Goal: Find specific page/section: Find specific page/section

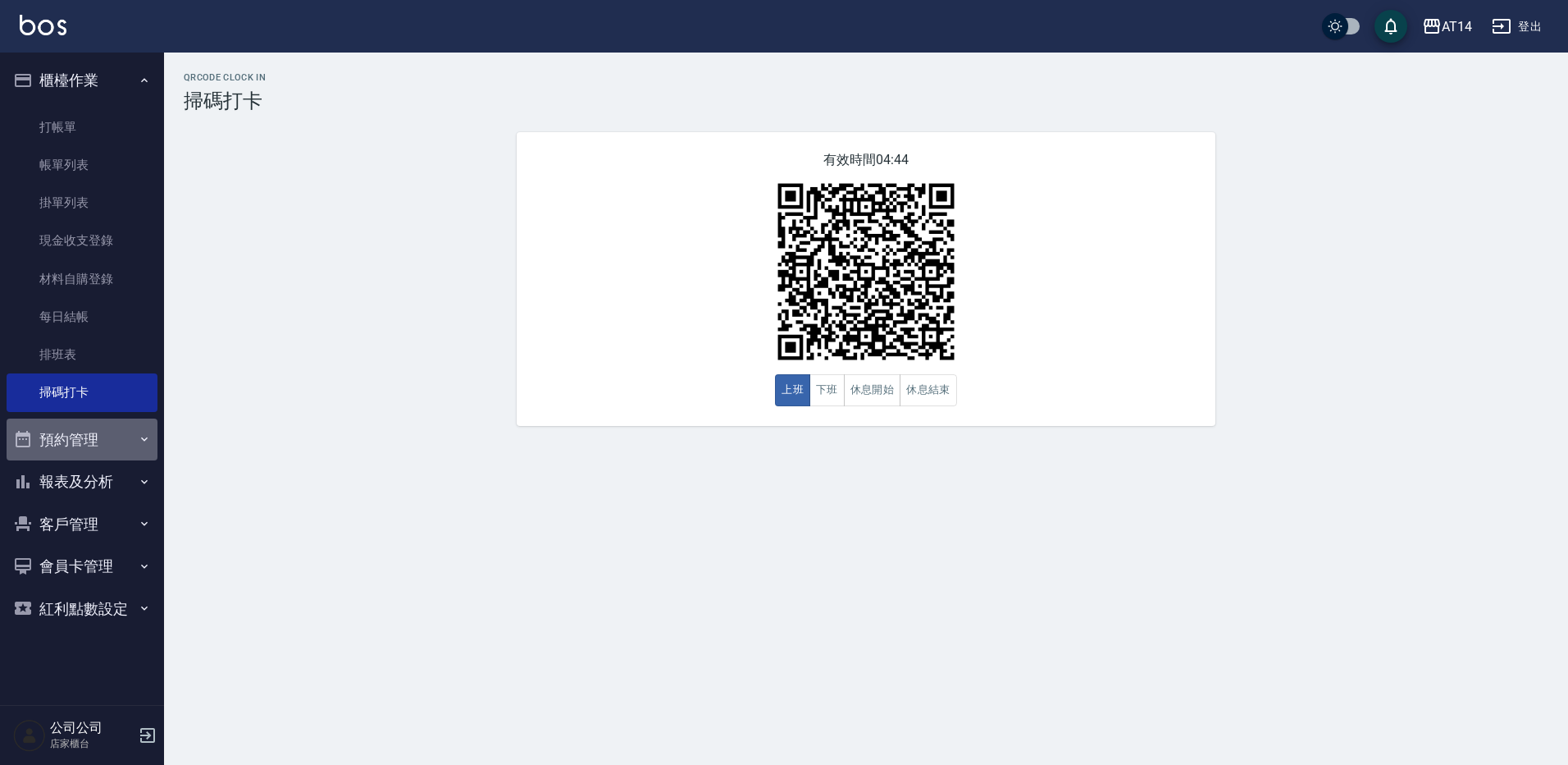
click at [127, 439] on button "預約管理" at bounding box center [81, 440] width 151 height 43
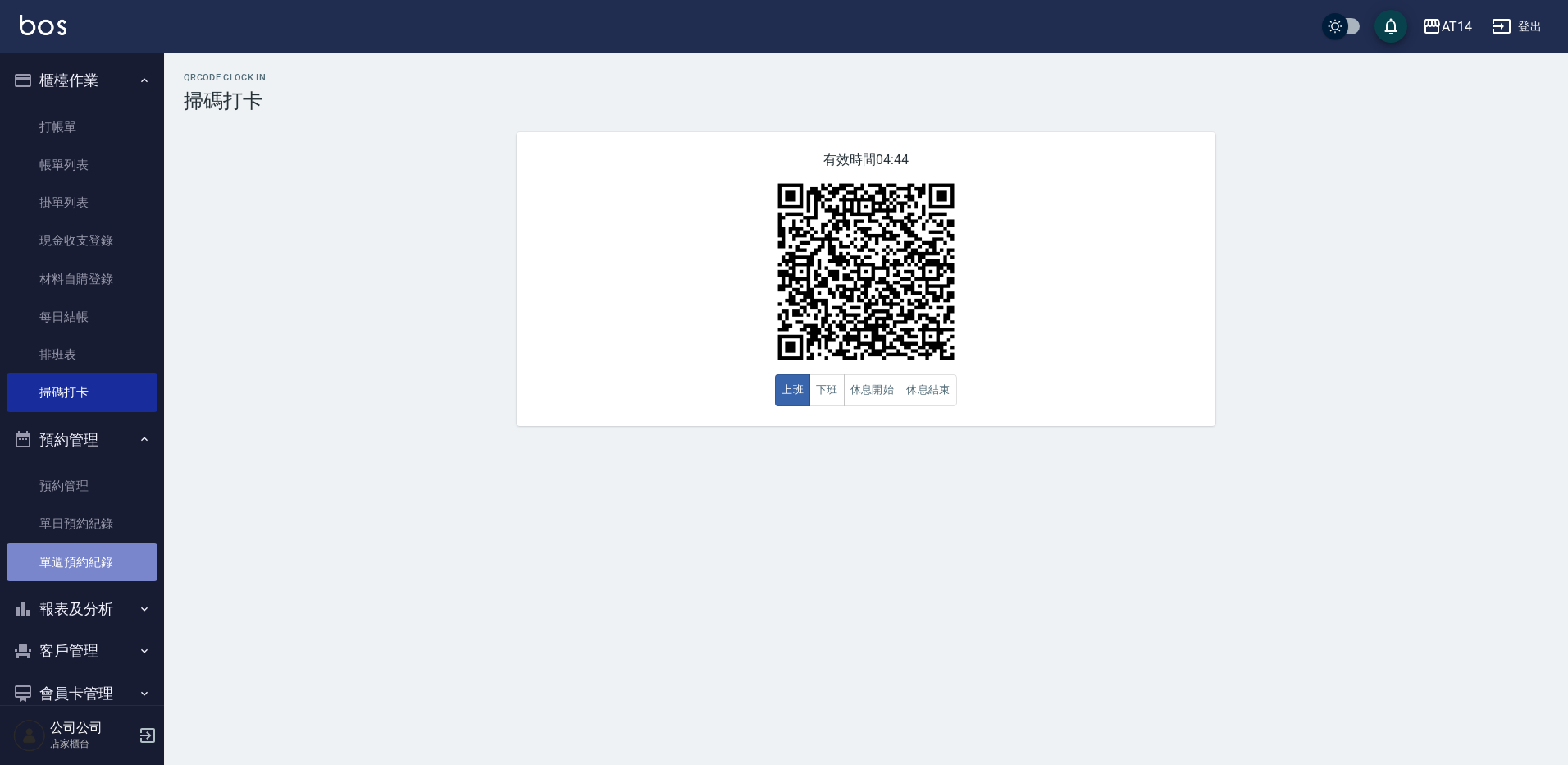
click at [119, 575] on link "單週預約紀錄" at bounding box center [81, 562] width 151 height 37
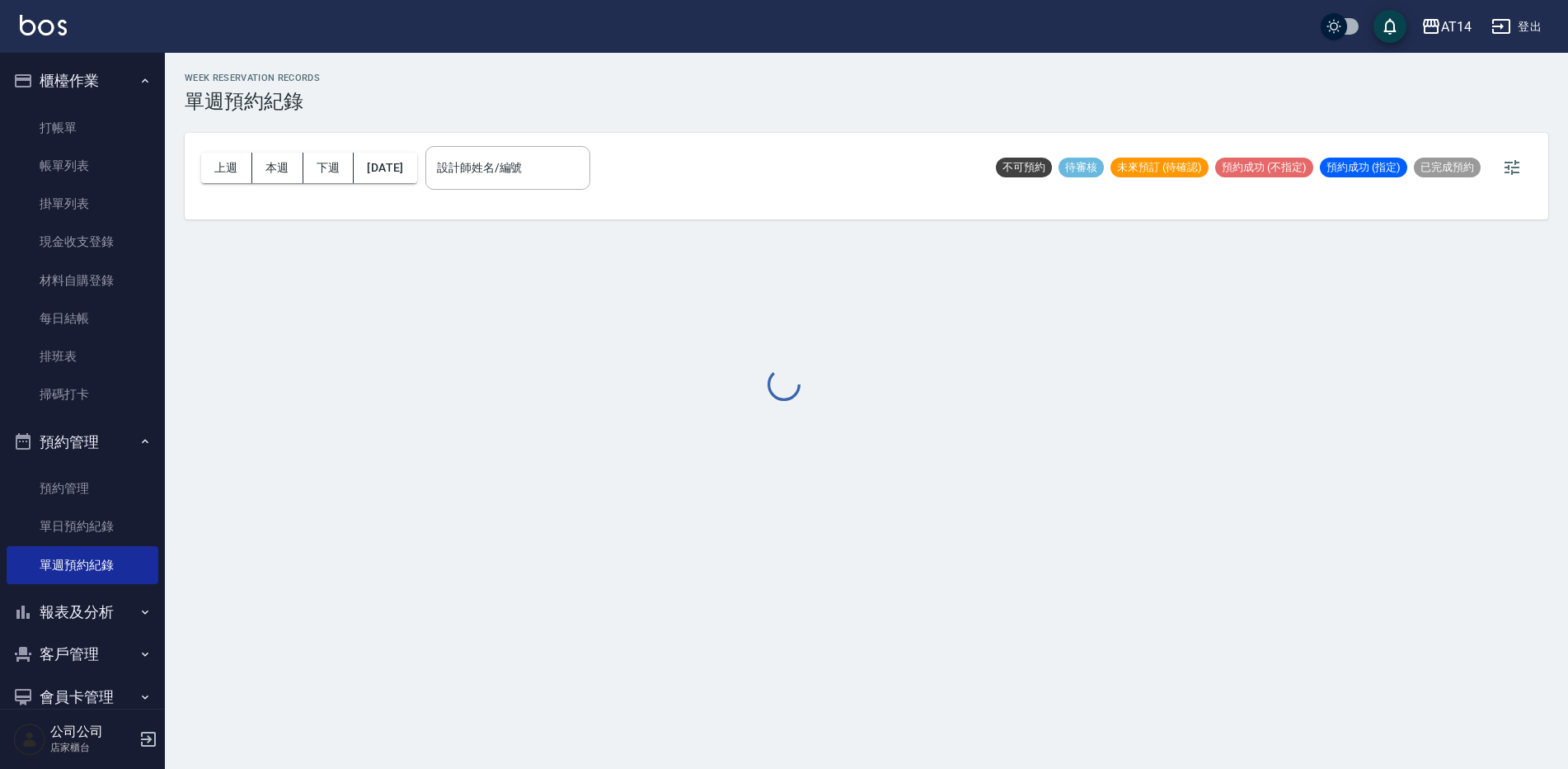
click at [556, 152] on div at bounding box center [784, 384] width 1568 height 769
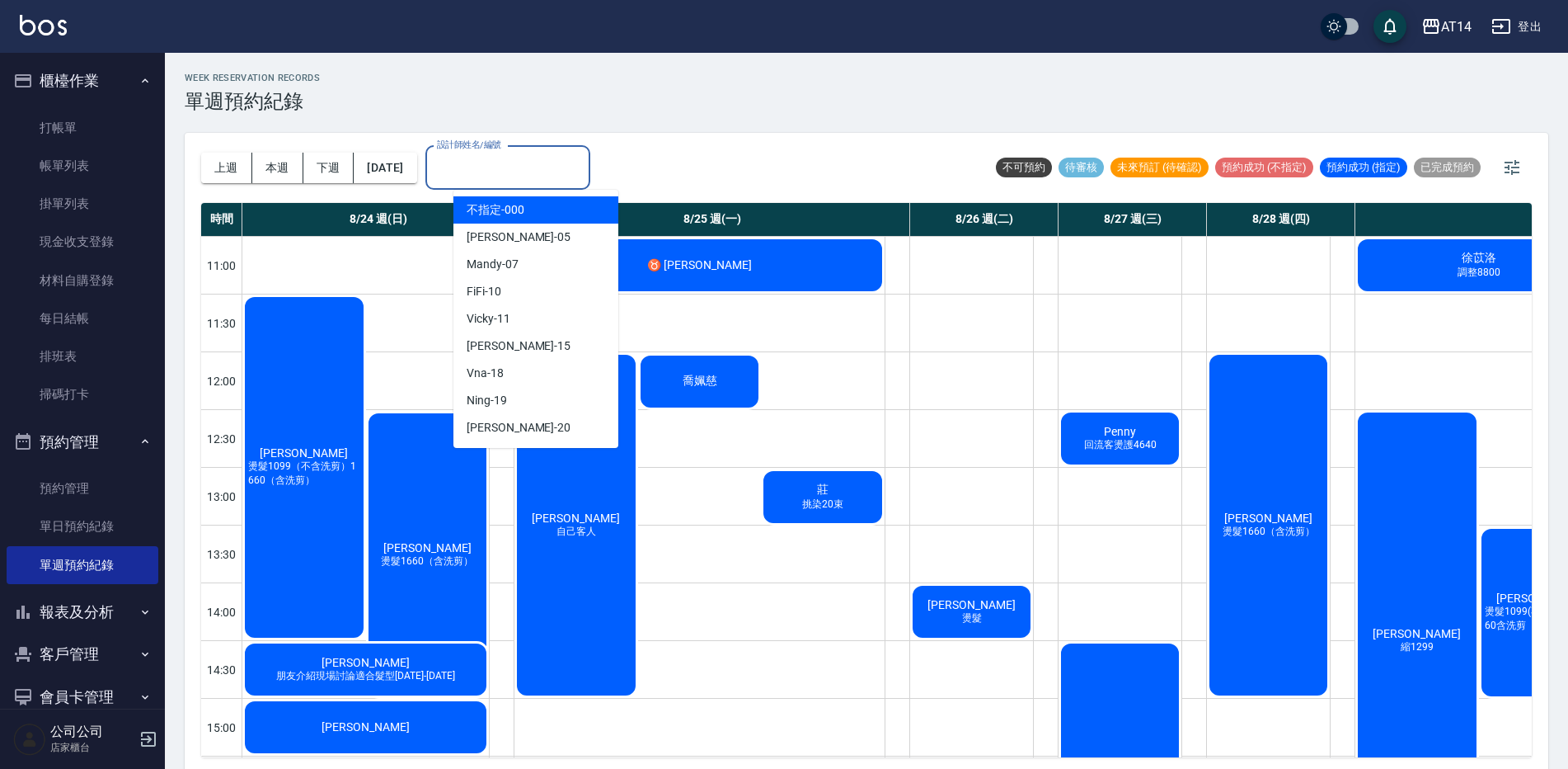
click at [556, 177] on input "設計師姓名/編號" at bounding box center [507, 168] width 150 height 29
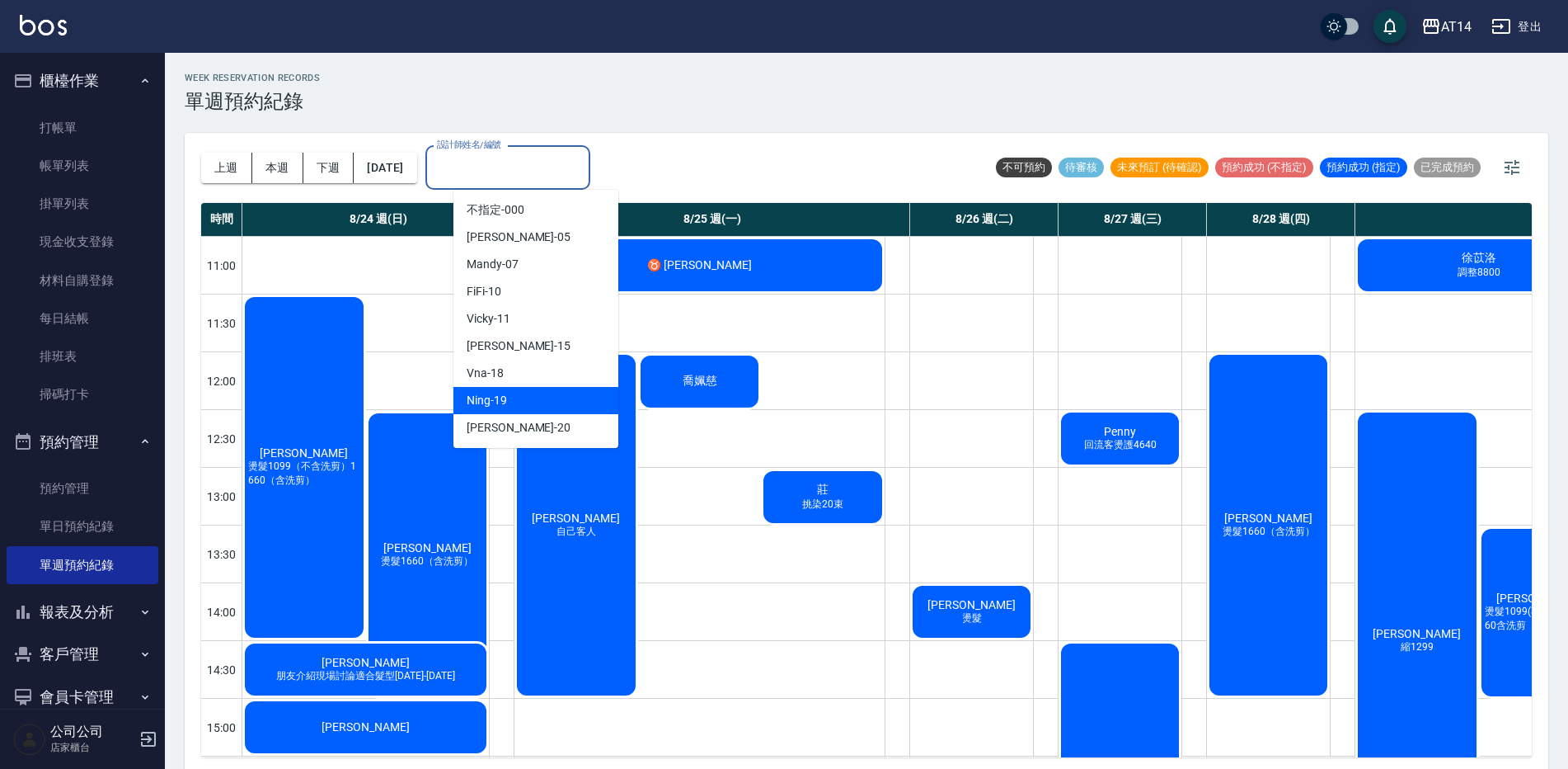
click at [555, 399] on div "Ning -19" at bounding box center [536, 401] width 165 height 27
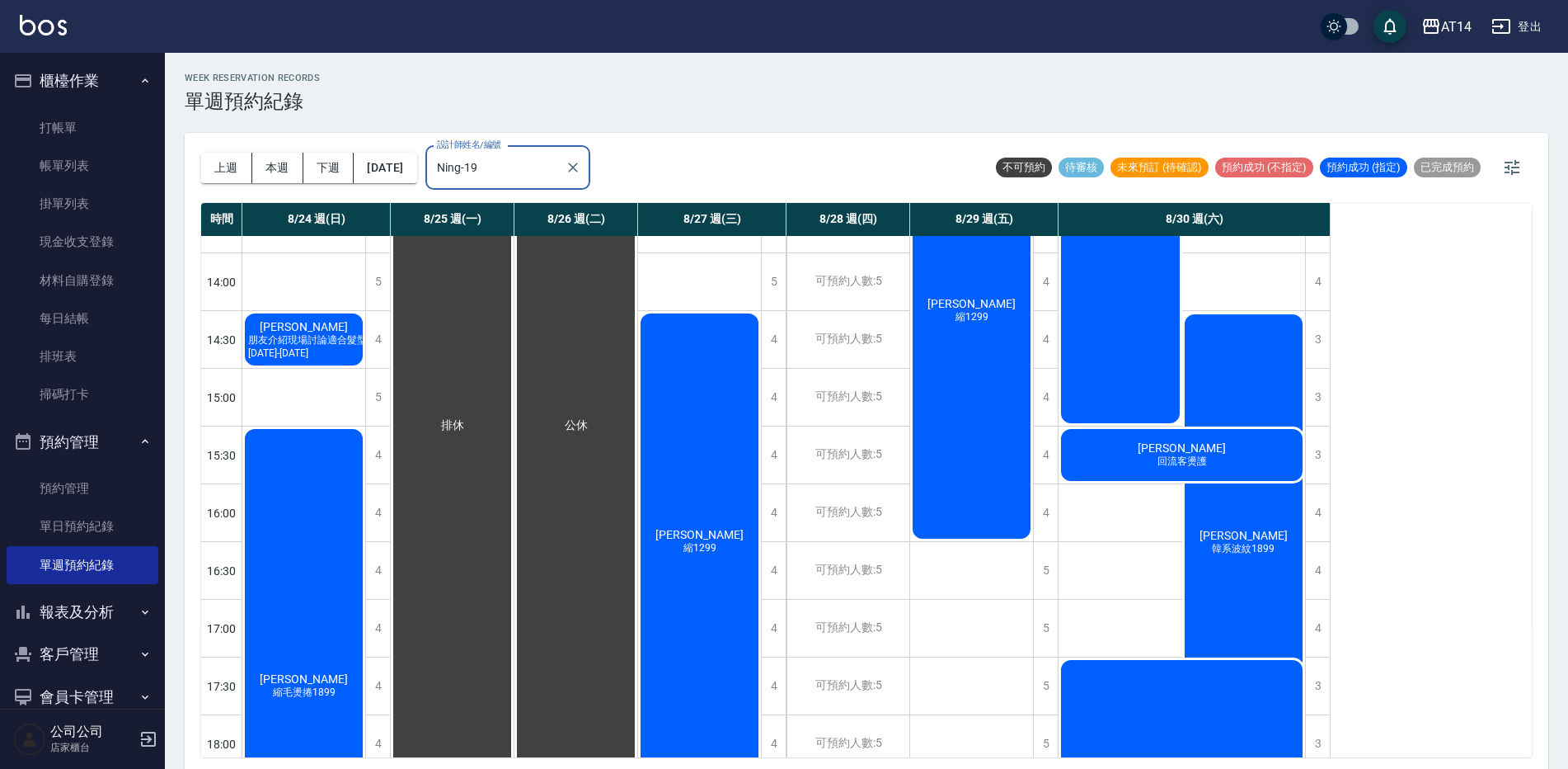
scroll to position [660, 0]
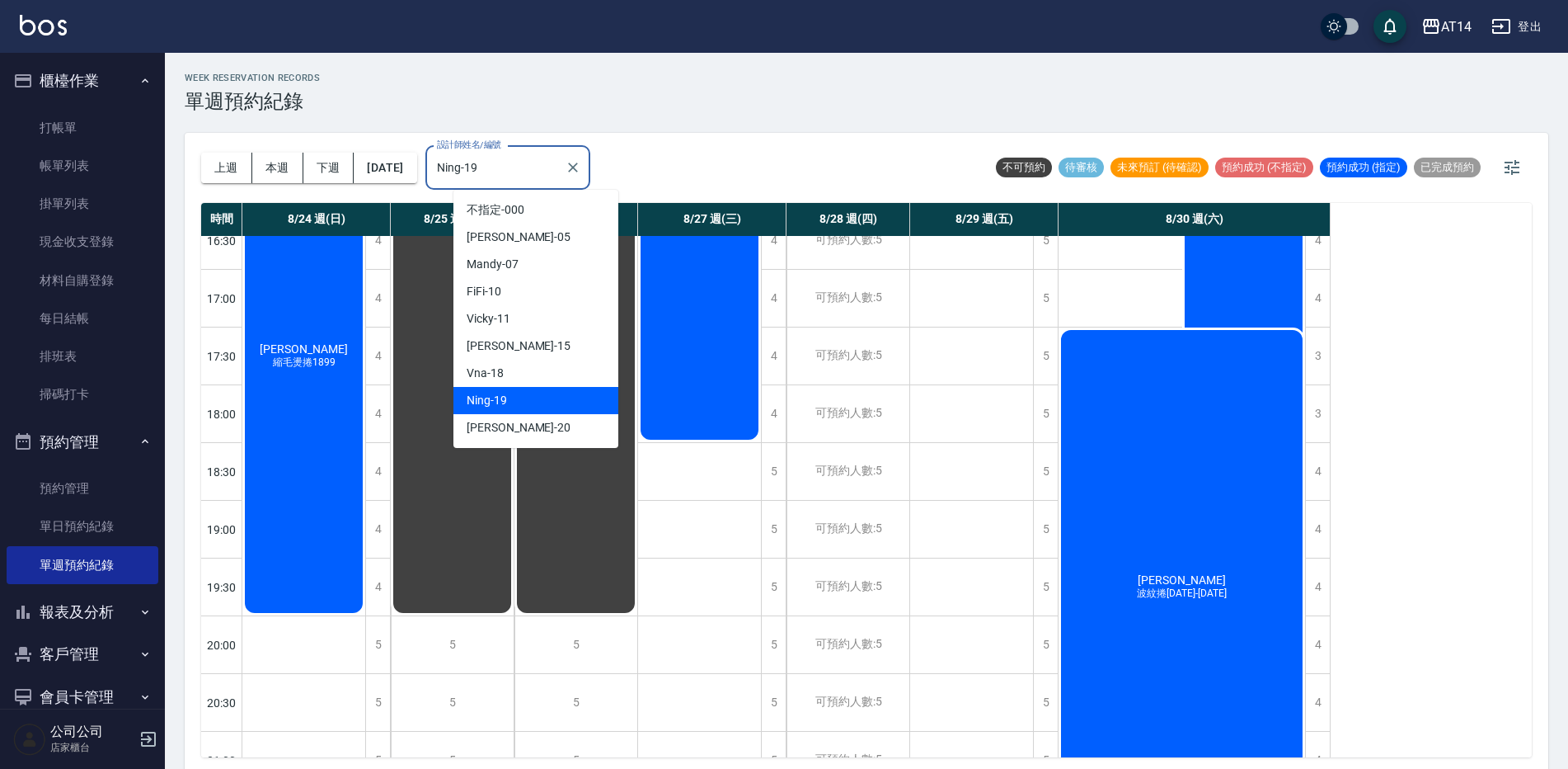
click at [527, 158] on input "Ning-19" at bounding box center [495, 168] width 125 height 29
click at [478, 374] on span "Vna" at bounding box center [477, 373] width 21 height 17
type input "Vna-18"
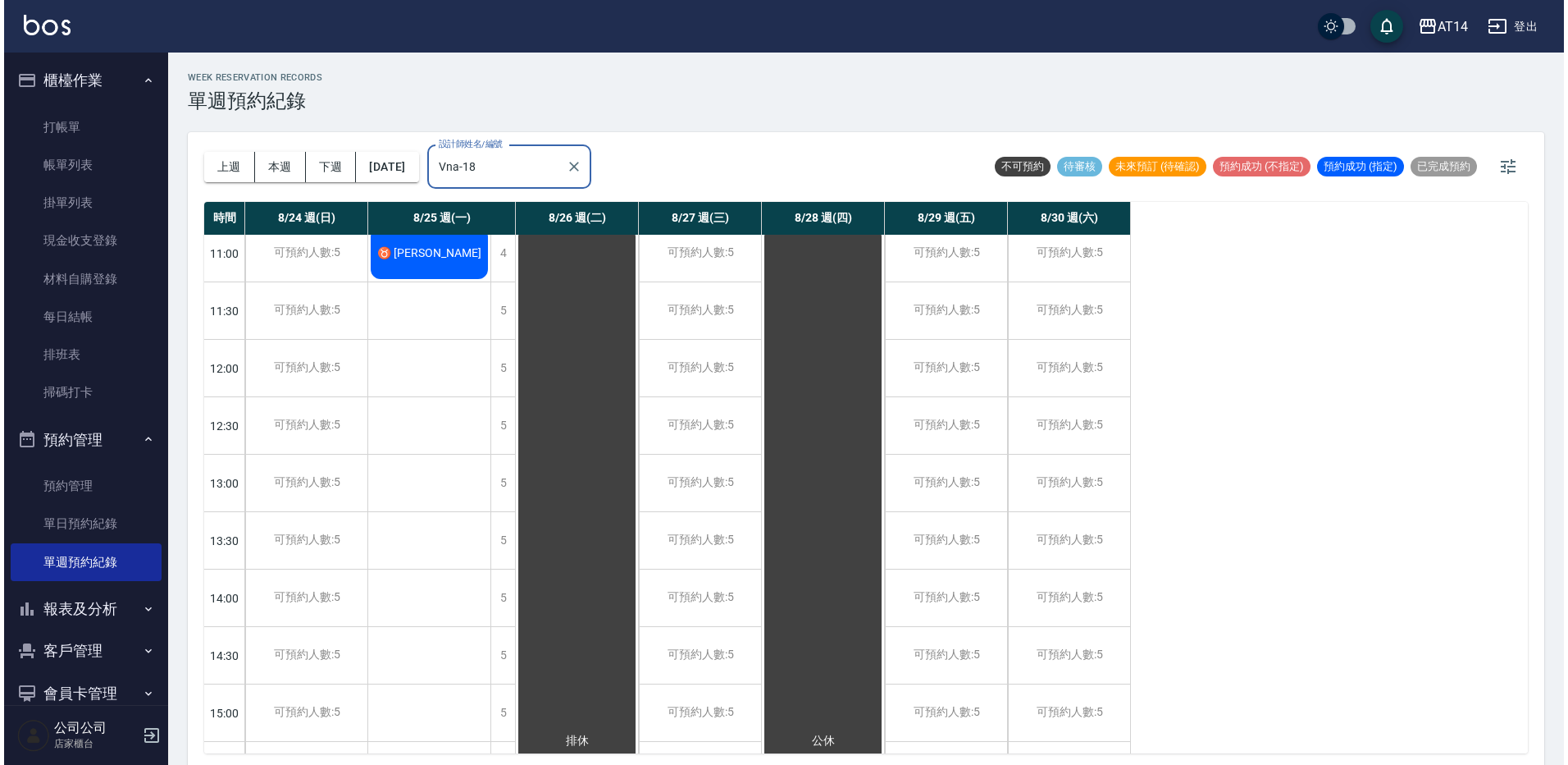
scroll to position [0, 0]
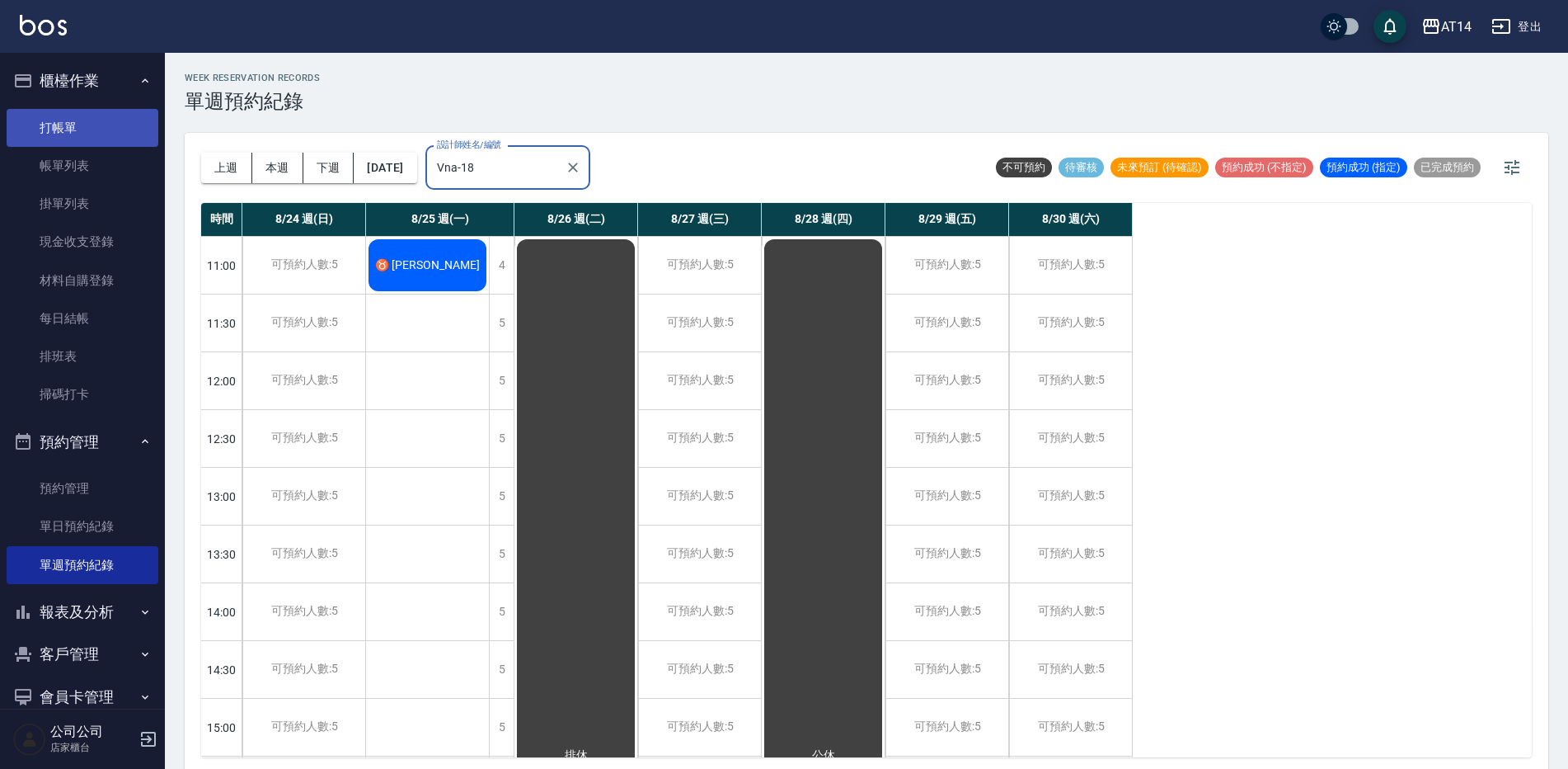
click at [21, 113] on link "打帳單" at bounding box center [82, 127] width 151 height 38
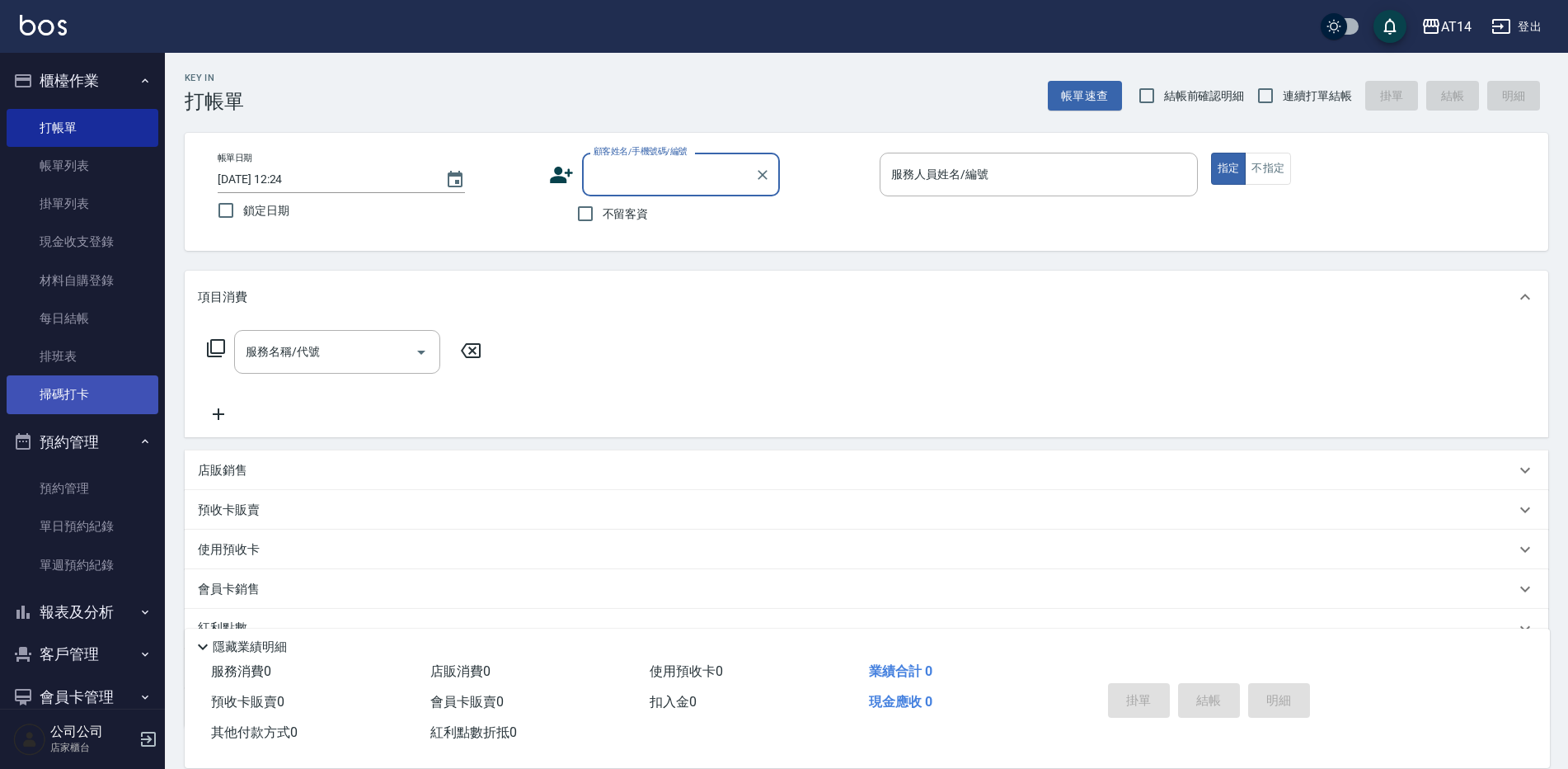
click at [90, 384] on link "掃碼打卡" at bounding box center [82, 394] width 151 height 38
